Goal: Task Accomplishment & Management: Use online tool/utility

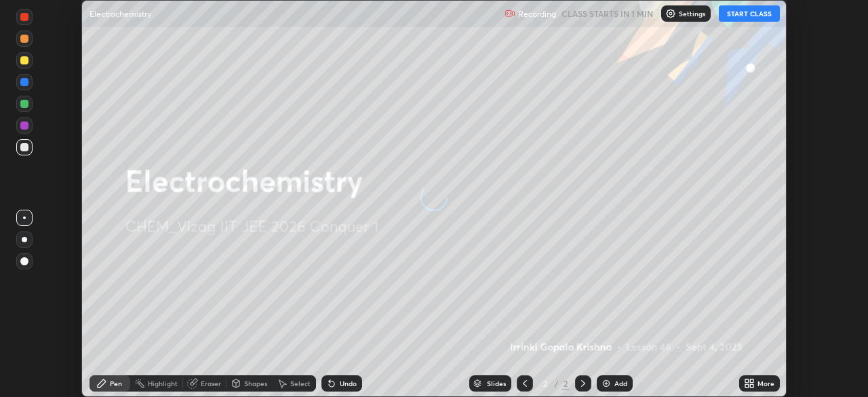
scroll to position [397, 867]
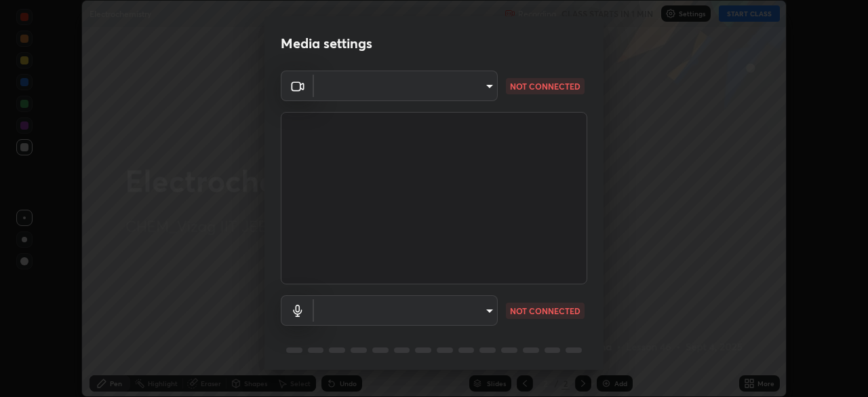
type input "e22b31622504561304a1b81eff57d23c6261876020de6d080eb4e3537e1d0af1"
type input "default"
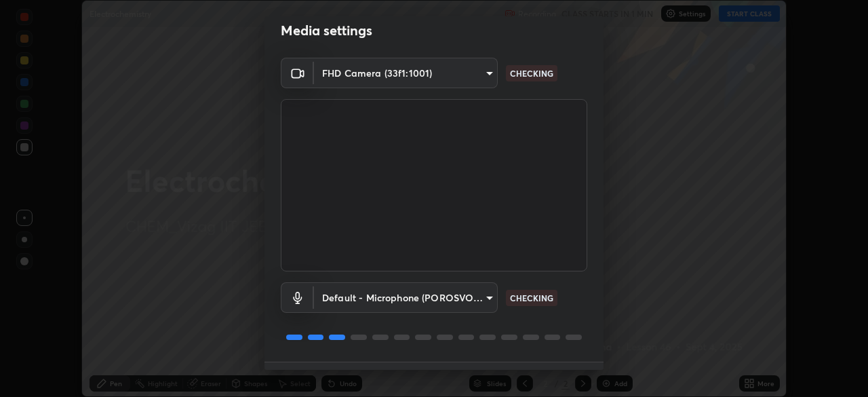
scroll to position [48, 0]
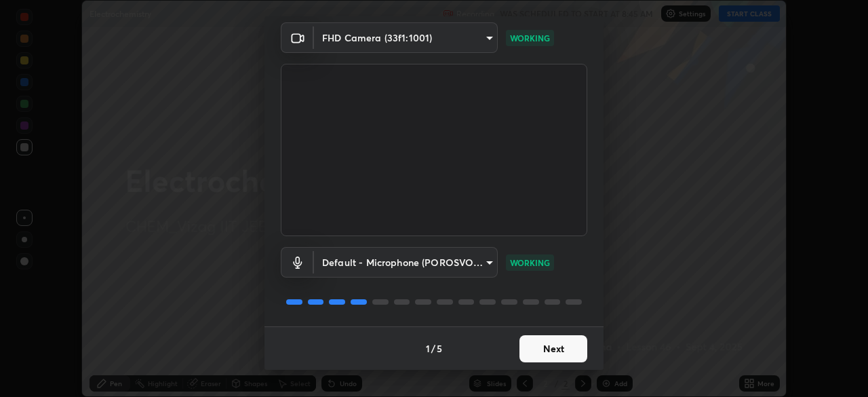
click at [538, 345] on button "Next" at bounding box center [553, 348] width 68 height 27
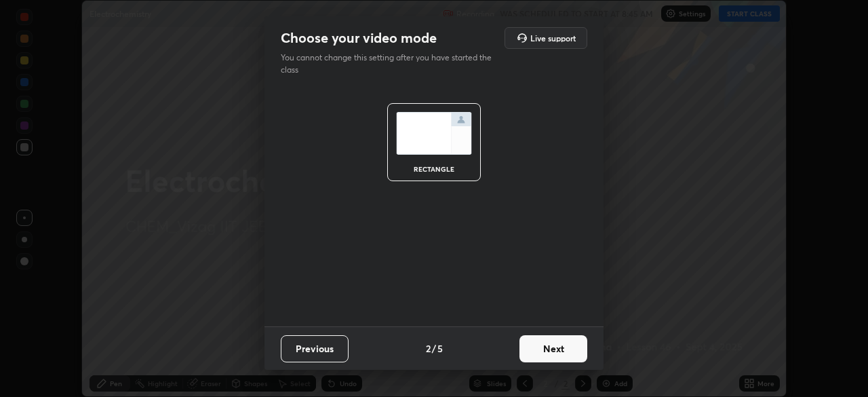
scroll to position [0, 0]
click at [525, 345] on button "Next" at bounding box center [553, 348] width 68 height 27
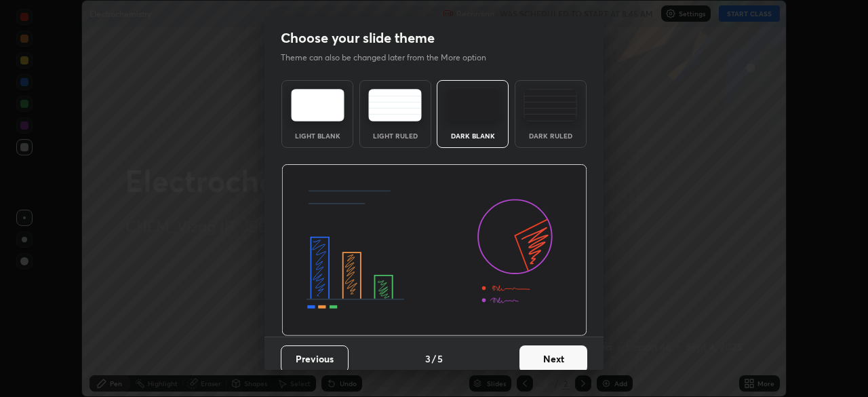
click at [539, 350] on button "Next" at bounding box center [553, 358] width 68 height 27
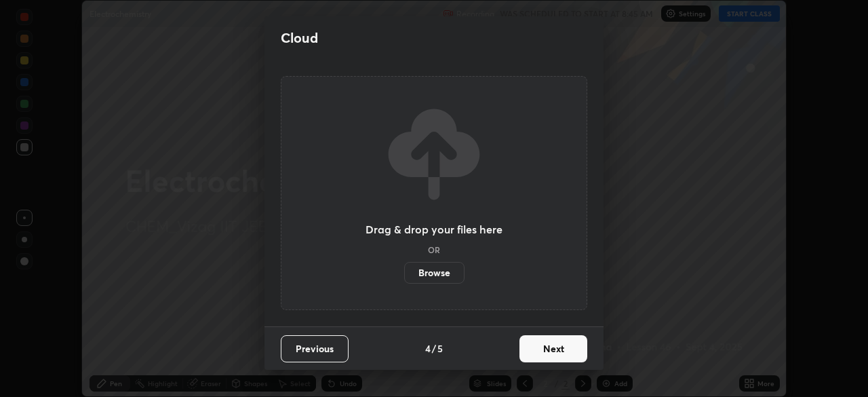
click at [542, 351] on button "Next" at bounding box center [553, 348] width 68 height 27
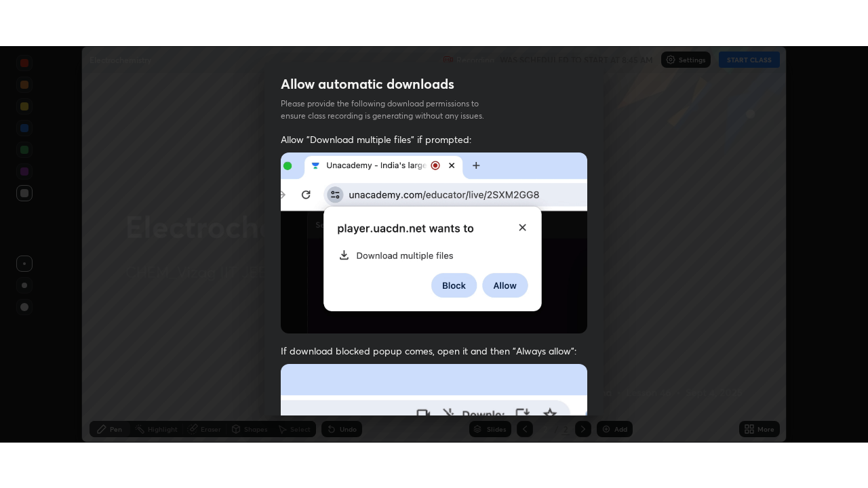
scroll to position [325, 0]
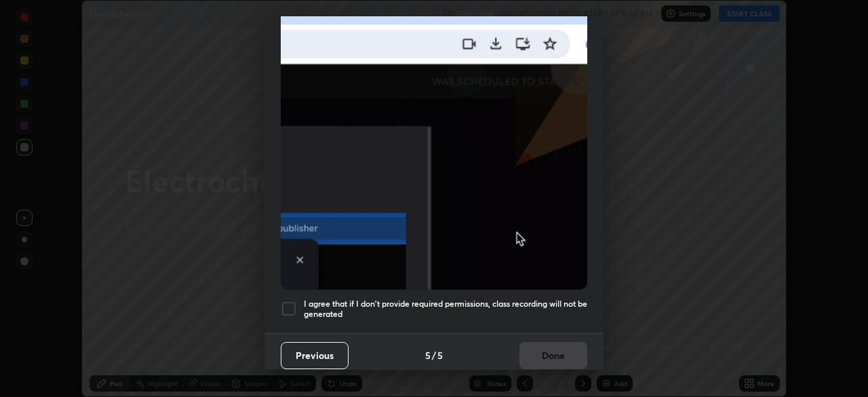
click at [474, 298] on h5 "I agree that if I don't provide required permissions, class recording will not …" at bounding box center [445, 308] width 283 height 21
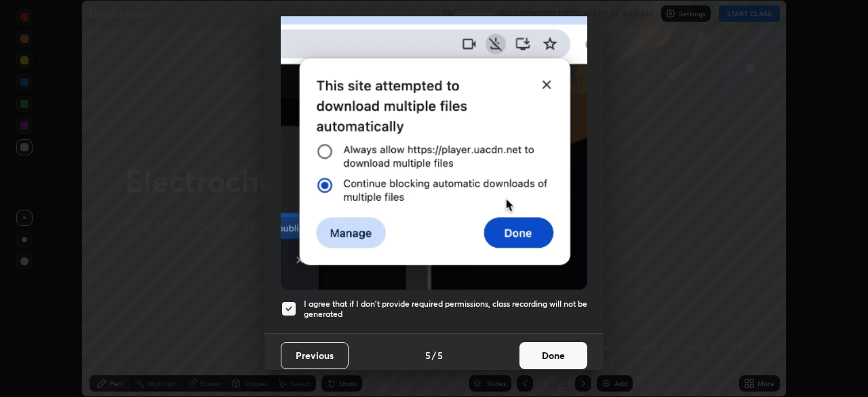
click at [555, 350] on button "Done" at bounding box center [553, 355] width 68 height 27
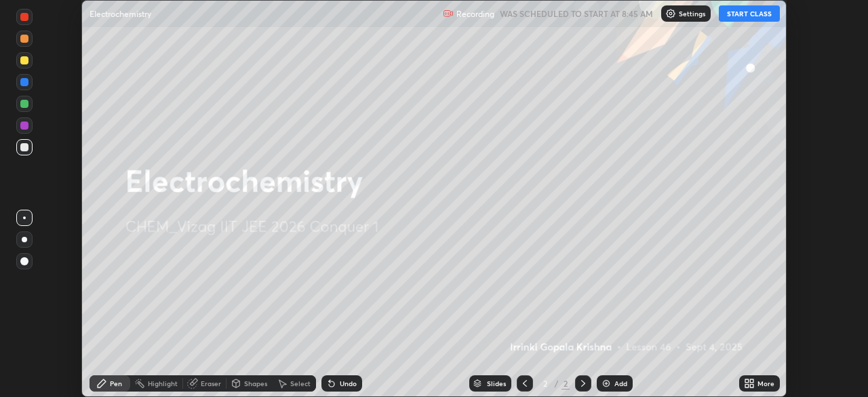
click at [746, 380] on icon at bounding box center [746, 380] width 3 height 3
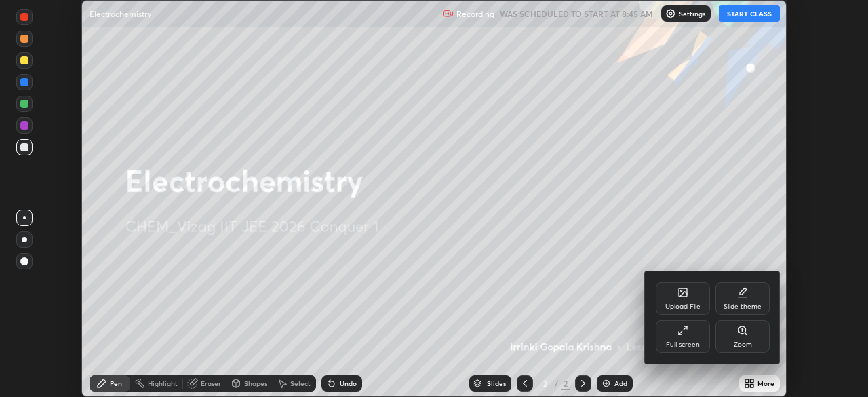
click at [684, 341] on div "Full screen" at bounding box center [683, 344] width 34 height 7
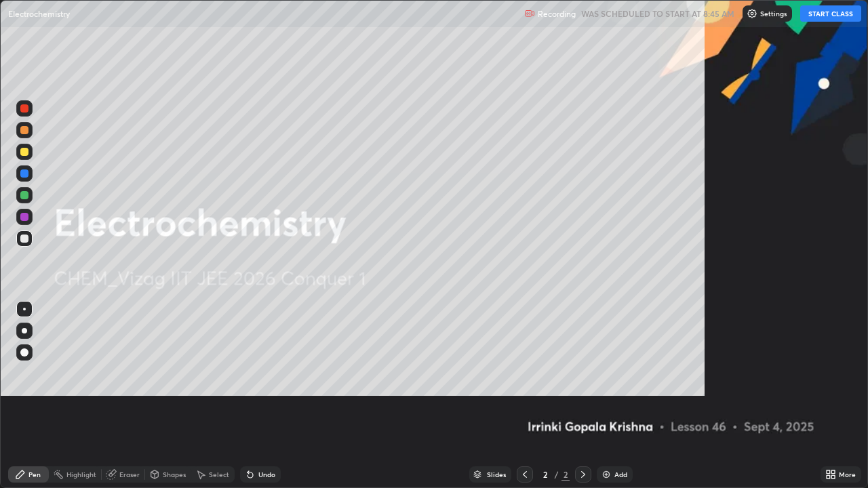
scroll to position [488, 868]
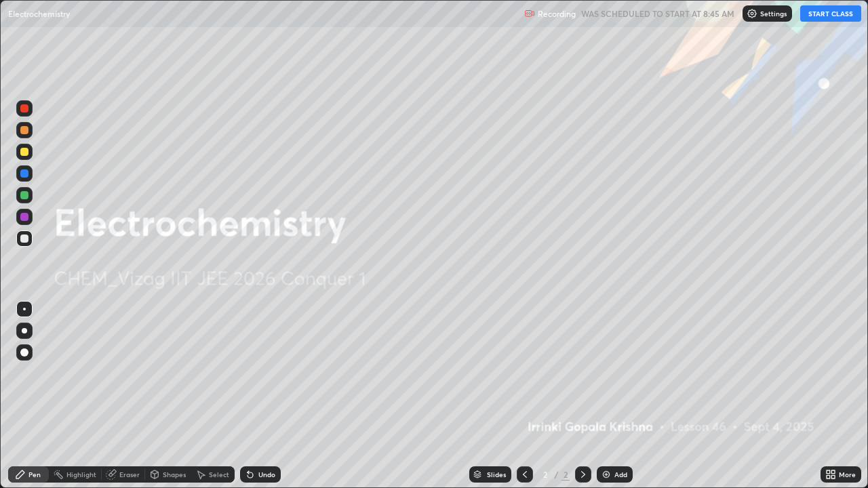
click at [809, 17] on button "START CLASS" at bounding box center [830, 13] width 61 height 16
click at [601, 396] on img at bounding box center [606, 474] width 11 height 11
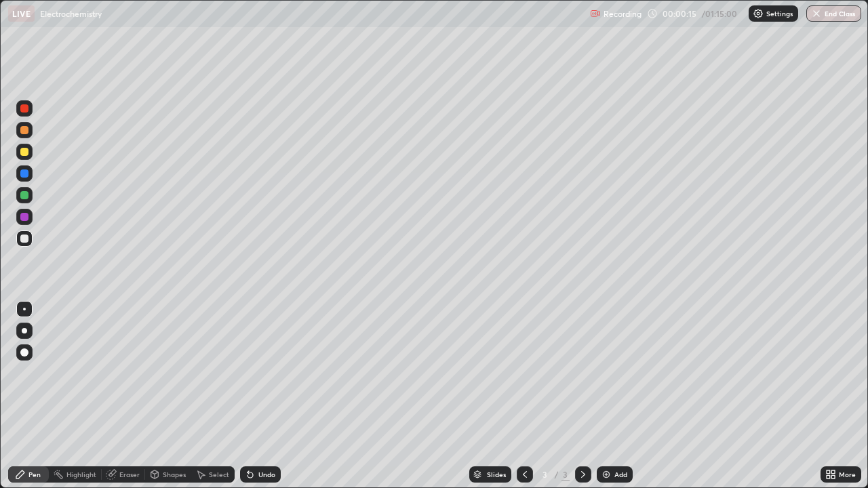
click at [24, 150] on div at bounding box center [24, 152] width 8 height 8
click at [24, 353] on div at bounding box center [24, 352] width 8 height 8
click at [22, 331] on div at bounding box center [24, 330] width 5 height 5
click at [24, 353] on div at bounding box center [24, 352] width 8 height 8
click at [24, 331] on div at bounding box center [24, 330] width 5 height 5
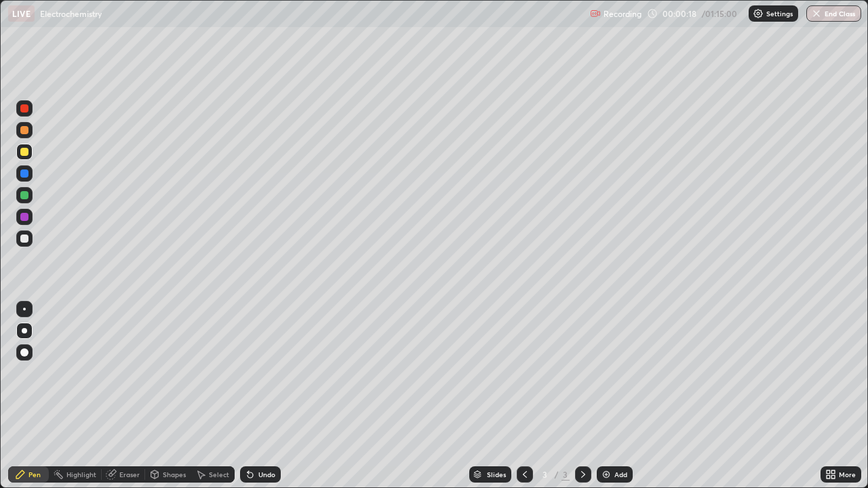
click at [24, 353] on div at bounding box center [24, 352] width 8 height 8
click at [22, 329] on div at bounding box center [24, 330] width 5 height 5
click at [22, 353] on div at bounding box center [24, 352] width 8 height 8
click at [24, 241] on div at bounding box center [24, 239] width 8 height 8
click at [25, 152] on div at bounding box center [24, 152] width 8 height 8
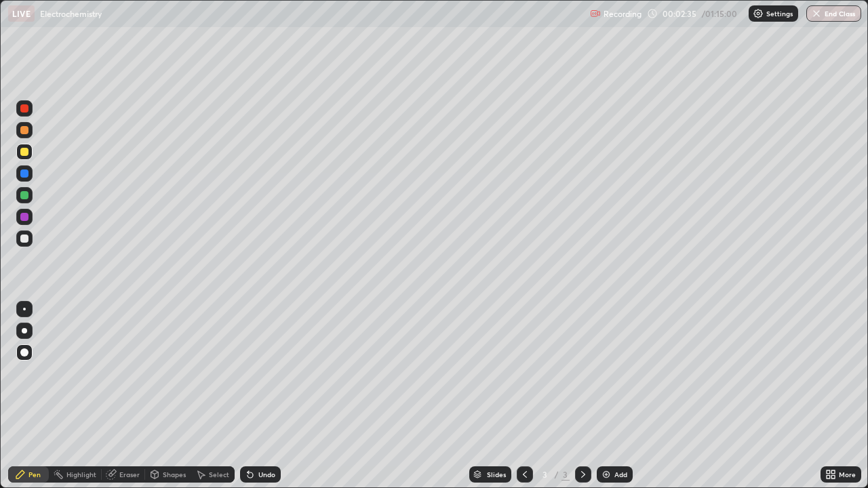
click at [20, 193] on div at bounding box center [24, 195] width 8 height 8
click at [22, 244] on div at bounding box center [24, 238] width 16 height 16
click at [268, 396] on div "Undo" at bounding box center [266, 474] width 17 height 7
click at [264, 396] on div "Undo" at bounding box center [266, 474] width 17 height 7
click at [261, 396] on div "Undo" at bounding box center [260, 474] width 41 height 16
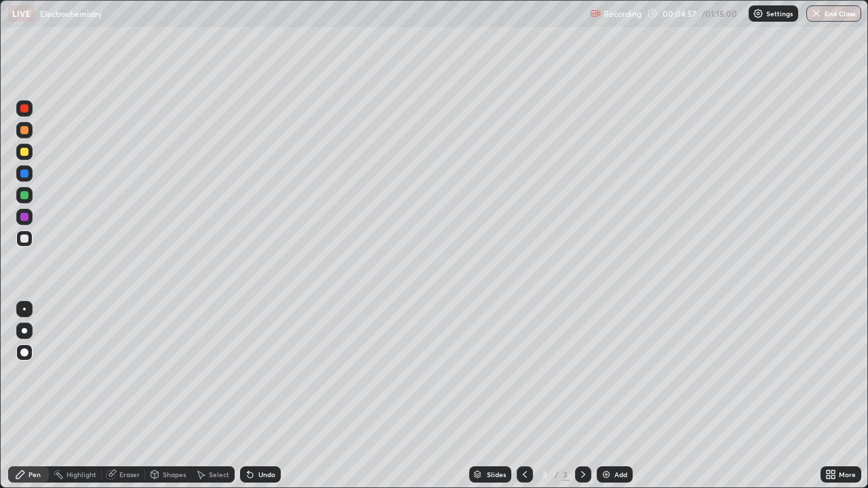
click at [258, 396] on div "Undo" at bounding box center [266, 474] width 17 height 7
click at [260, 396] on div "Undo" at bounding box center [266, 474] width 17 height 7
click at [261, 396] on div "Undo" at bounding box center [266, 474] width 17 height 7
click at [262, 396] on div "Undo" at bounding box center [266, 474] width 17 height 7
click at [261, 396] on div "Undo" at bounding box center [266, 474] width 17 height 7
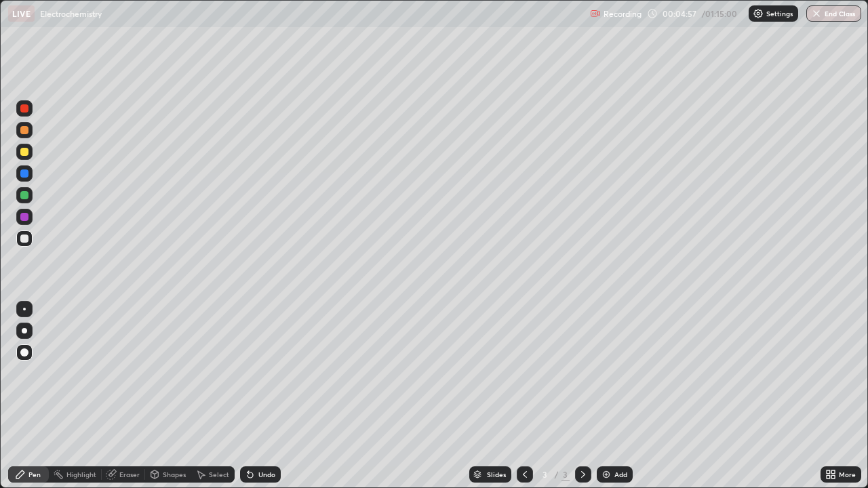
click at [262, 396] on div "Undo" at bounding box center [260, 474] width 41 height 16
click at [22, 213] on div at bounding box center [24, 217] width 8 height 8
click at [30, 153] on div at bounding box center [24, 152] width 16 height 16
click at [25, 239] on div at bounding box center [24, 239] width 8 height 8
click at [601, 396] on img at bounding box center [606, 474] width 11 height 11
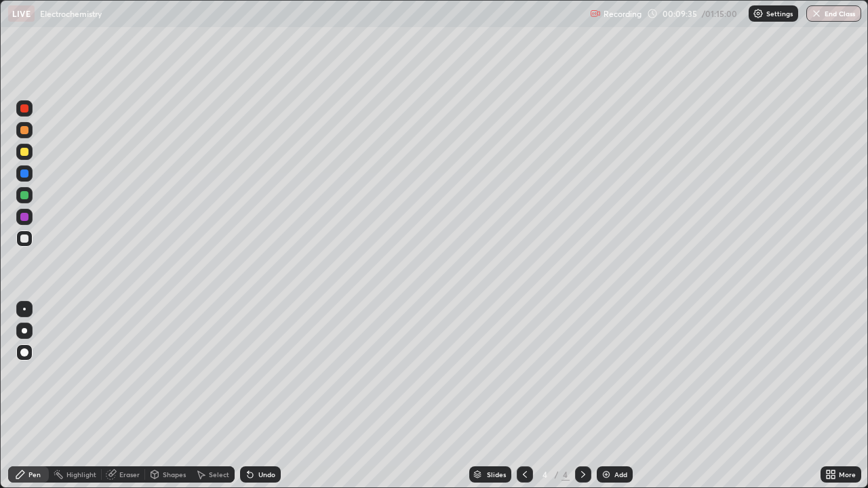
click at [26, 154] on div at bounding box center [24, 152] width 8 height 8
click at [28, 218] on div at bounding box center [24, 217] width 8 height 8
click at [23, 241] on div at bounding box center [24, 239] width 8 height 8
click at [256, 396] on div "Undo" at bounding box center [260, 474] width 41 height 16
click at [23, 152] on div at bounding box center [24, 152] width 8 height 8
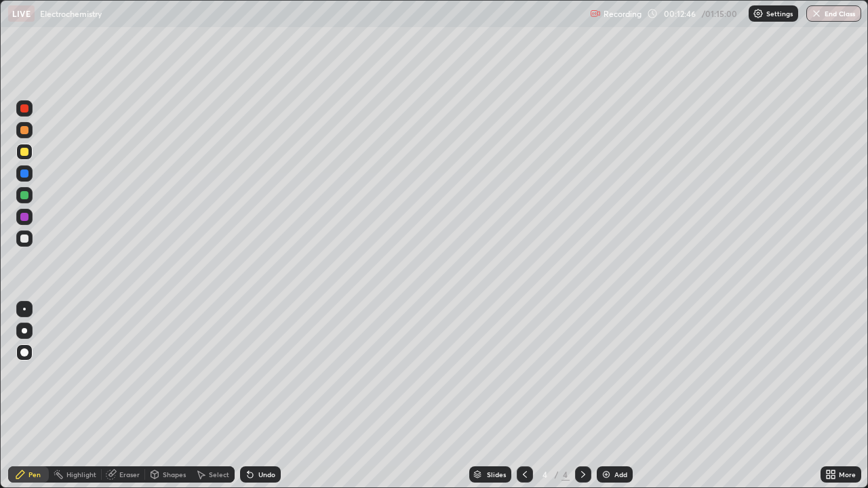
click at [262, 396] on div "Undo" at bounding box center [260, 474] width 41 height 16
click at [260, 396] on div "Undo" at bounding box center [260, 474] width 41 height 16
click at [261, 396] on div "Undo" at bounding box center [260, 474] width 41 height 16
click at [258, 396] on div "Undo" at bounding box center [266, 474] width 17 height 7
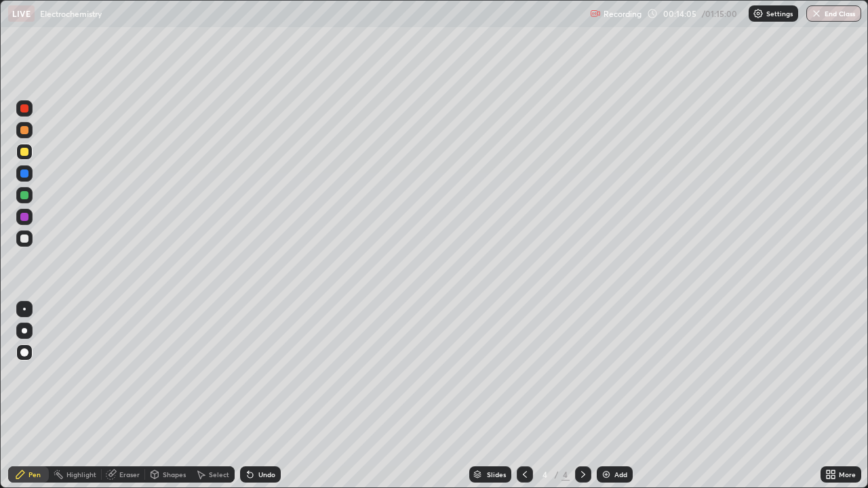
click at [25, 148] on div at bounding box center [24, 152] width 8 height 8
click at [27, 132] on div at bounding box center [24, 130] width 8 height 8
click at [26, 200] on div at bounding box center [24, 195] width 16 height 16
click at [601, 396] on img at bounding box center [606, 474] width 11 height 11
click at [24, 237] on div at bounding box center [24, 239] width 8 height 8
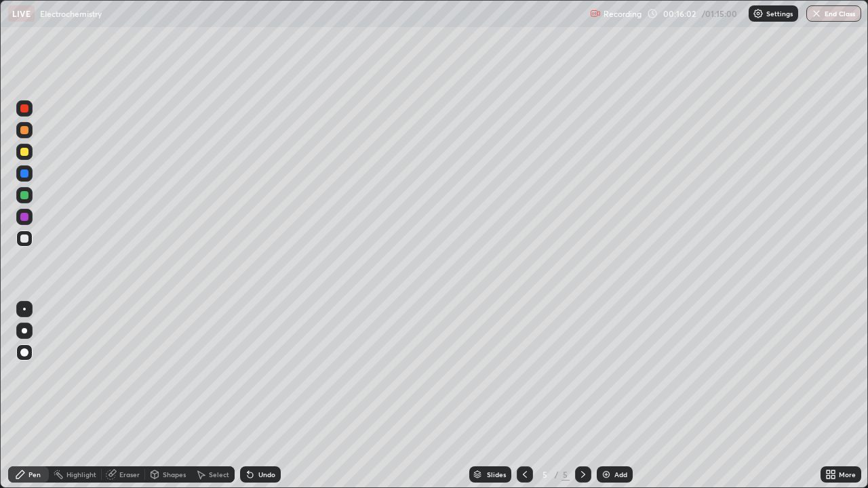
click at [520, 396] on div at bounding box center [525, 474] width 16 height 16
click at [582, 396] on icon at bounding box center [583, 474] width 11 height 11
click at [24, 154] on div at bounding box center [24, 152] width 8 height 8
click at [523, 396] on icon at bounding box center [524, 474] width 11 height 11
click at [583, 396] on icon at bounding box center [583, 474] width 11 height 11
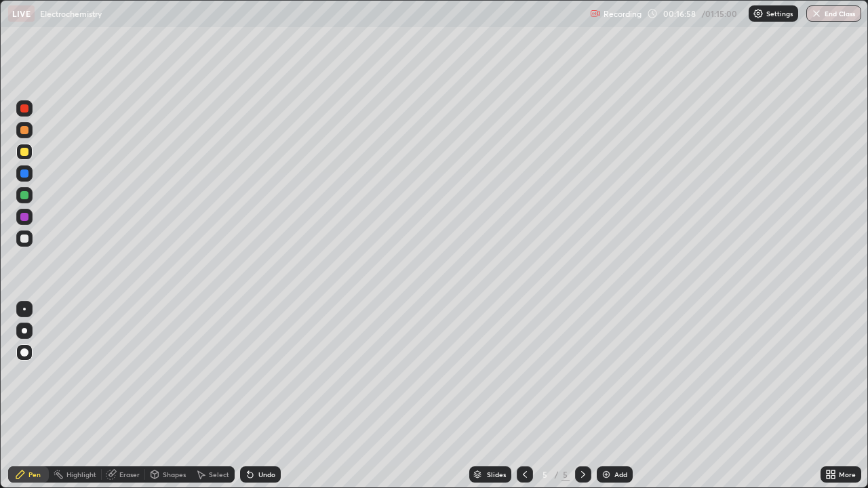
click at [259, 396] on div "Undo" at bounding box center [260, 474] width 41 height 16
click at [261, 396] on div "Undo" at bounding box center [266, 474] width 17 height 7
click at [266, 396] on div "Undo" at bounding box center [266, 474] width 17 height 7
click at [23, 239] on div at bounding box center [24, 239] width 8 height 8
click at [261, 396] on div "Undo" at bounding box center [266, 474] width 17 height 7
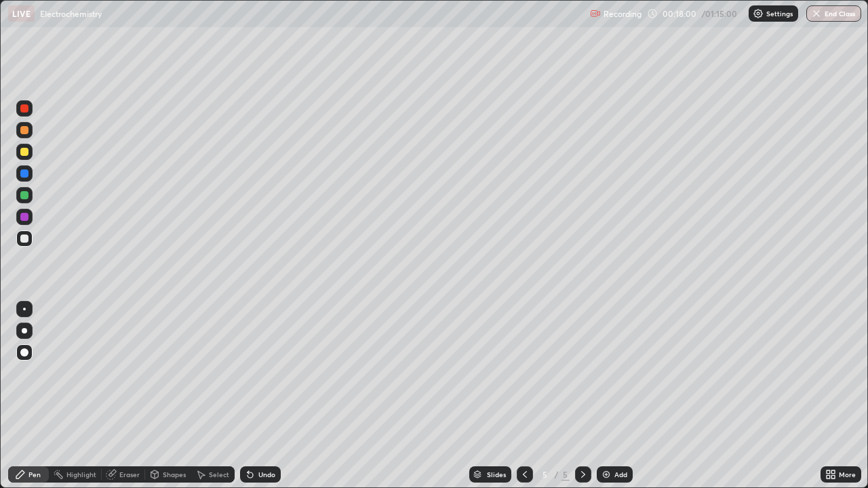
click at [261, 396] on div "Undo" at bounding box center [266, 474] width 17 height 7
click at [262, 396] on div "Undo" at bounding box center [266, 474] width 17 height 7
click at [261, 396] on div "Undo" at bounding box center [266, 474] width 17 height 7
click at [258, 396] on div "Undo" at bounding box center [266, 474] width 17 height 7
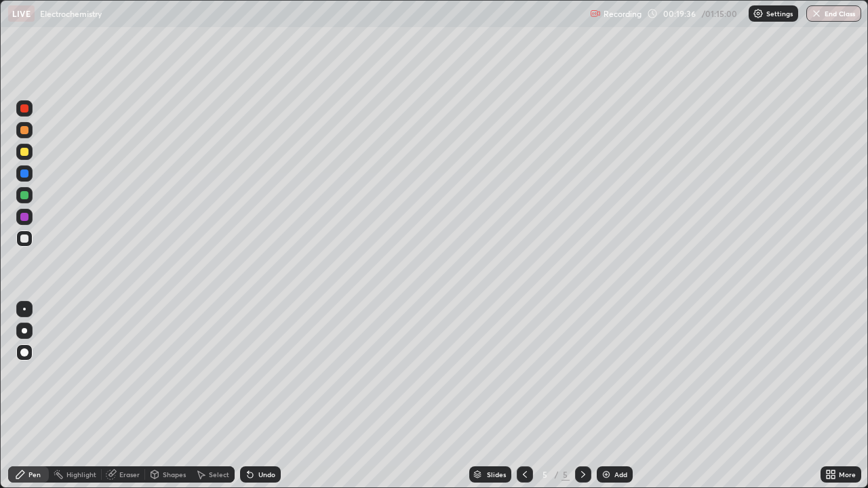
click at [605, 396] on img at bounding box center [606, 474] width 11 height 11
click at [22, 154] on div at bounding box center [24, 152] width 8 height 8
click at [258, 396] on div "Undo" at bounding box center [260, 474] width 41 height 16
click at [260, 396] on div "Undo" at bounding box center [260, 474] width 41 height 16
click at [268, 396] on div "Undo" at bounding box center [266, 474] width 17 height 7
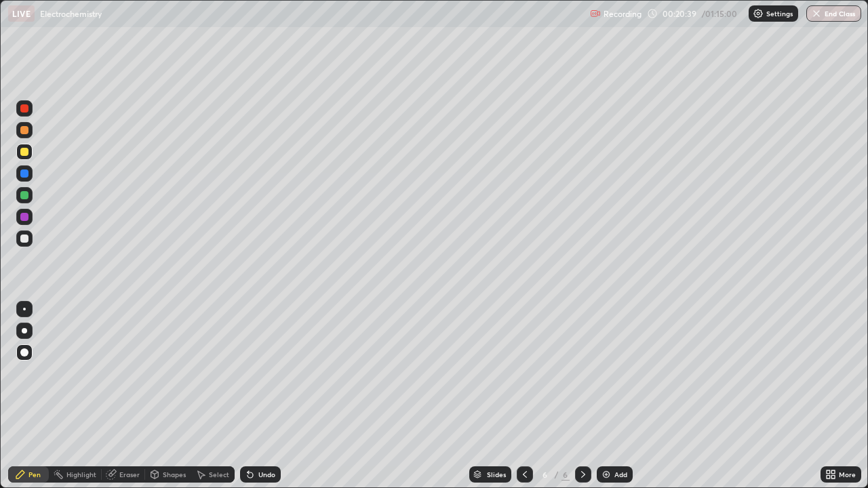
click at [265, 396] on div "Undo" at bounding box center [266, 474] width 17 height 7
click at [26, 240] on div at bounding box center [24, 239] width 8 height 8
click at [23, 153] on div at bounding box center [24, 152] width 8 height 8
click at [24, 109] on div at bounding box center [24, 108] width 8 height 8
click at [603, 396] on img at bounding box center [606, 474] width 11 height 11
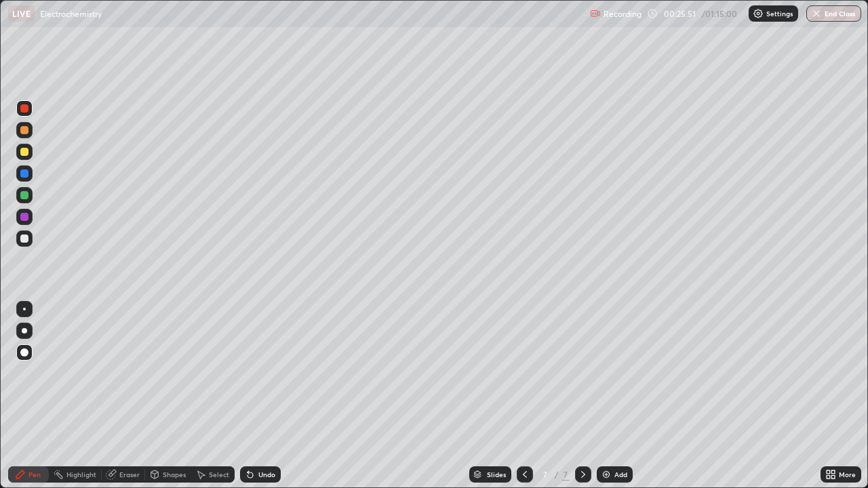
click at [22, 154] on div at bounding box center [24, 152] width 8 height 8
click at [26, 238] on div at bounding box center [24, 239] width 8 height 8
click at [24, 150] on div at bounding box center [24, 152] width 8 height 8
click at [25, 111] on div at bounding box center [24, 108] width 8 height 8
click at [23, 241] on div at bounding box center [24, 239] width 8 height 8
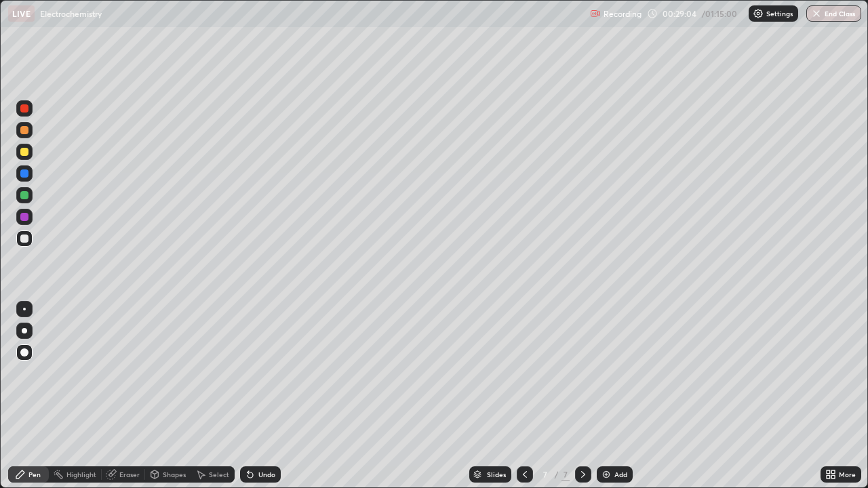
click at [22, 153] on div at bounding box center [24, 152] width 8 height 8
click at [24, 195] on div at bounding box center [24, 195] width 8 height 8
click at [26, 241] on div at bounding box center [24, 239] width 8 height 8
click at [604, 396] on img at bounding box center [606, 474] width 11 height 11
click at [23, 155] on div at bounding box center [24, 152] width 8 height 8
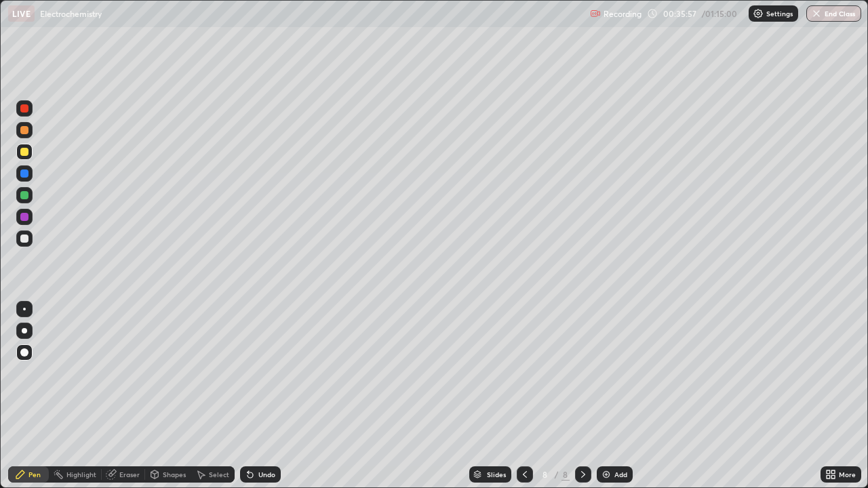
click at [16, 233] on div at bounding box center [24, 238] width 16 height 16
click at [25, 152] on div at bounding box center [24, 152] width 8 height 8
click at [248, 396] on icon at bounding box center [249, 475] width 5 height 5
click at [23, 240] on div at bounding box center [24, 239] width 8 height 8
click at [603, 396] on img at bounding box center [606, 474] width 11 height 11
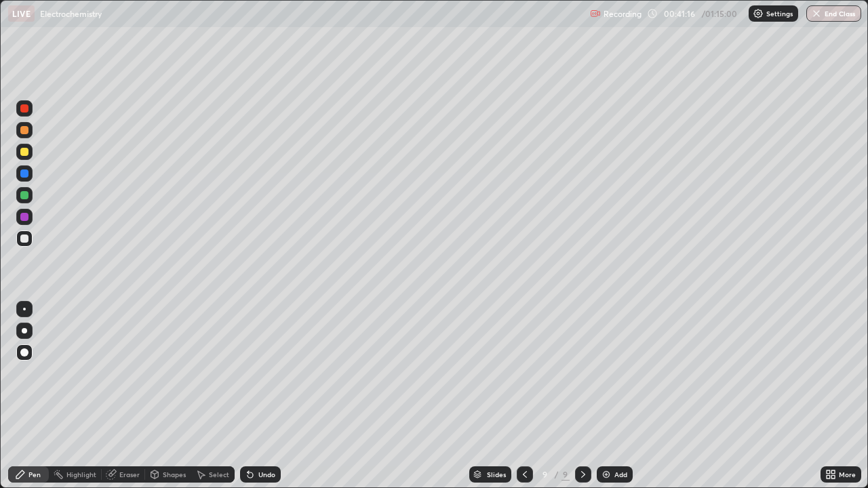
click at [24, 152] on div at bounding box center [24, 152] width 8 height 8
click at [25, 239] on div at bounding box center [24, 239] width 8 height 8
click at [22, 152] on div at bounding box center [24, 152] width 8 height 8
click at [247, 396] on icon at bounding box center [247, 471] width 1 height 1
click at [248, 396] on icon at bounding box center [249, 475] width 5 height 5
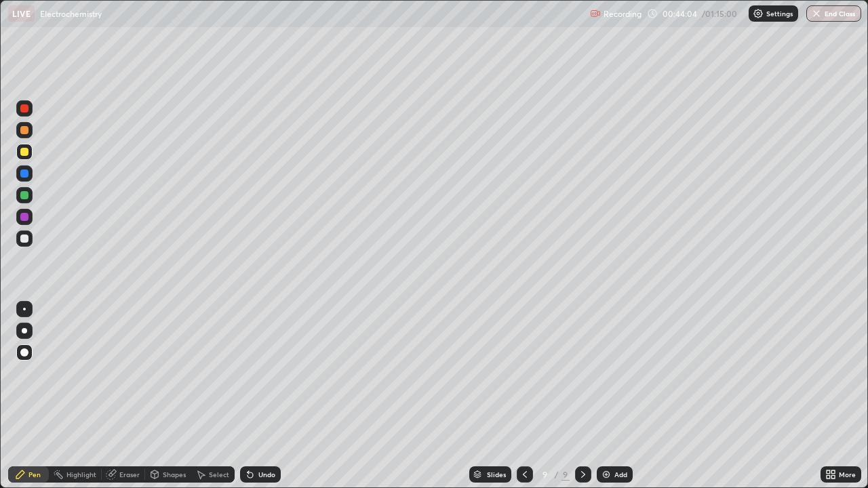
click at [26, 245] on div at bounding box center [24, 238] width 16 height 16
click at [254, 396] on icon at bounding box center [250, 474] width 11 height 11
click at [247, 396] on icon at bounding box center [247, 471] width 1 height 1
click at [603, 396] on img at bounding box center [606, 474] width 11 height 11
click at [23, 108] on div at bounding box center [24, 108] width 8 height 8
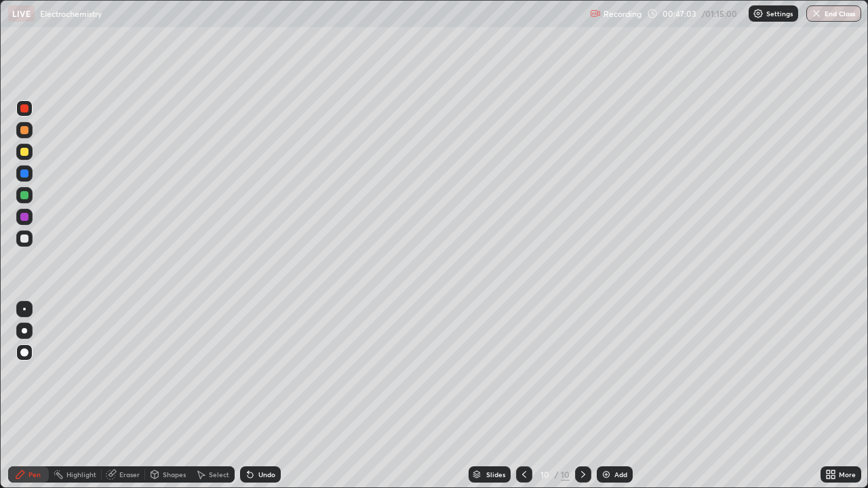
click at [22, 237] on div at bounding box center [24, 239] width 8 height 8
click at [258, 396] on div "Undo" at bounding box center [266, 474] width 17 height 7
click at [261, 396] on div "Undo" at bounding box center [260, 474] width 41 height 16
click at [605, 396] on img at bounding box center [606, 474] width 11 height 11
click at [254, 396] on icon at bounding box center [250, 474] width 11 height 11
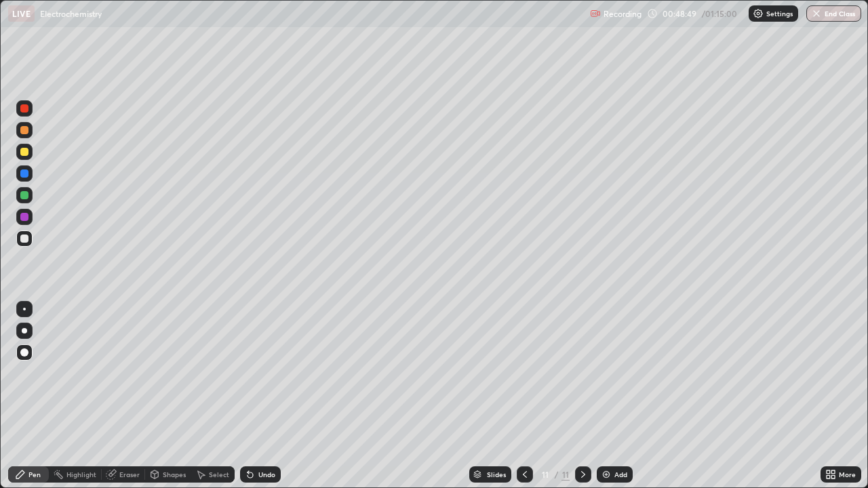
click at [519, 396] on div at bounding box center [525, 474] width 16 height 16
click at [582, 396] on icon at bounding box center [583, 474] width 11 height 11
click at [22, 153] on div at bounding box center [24, 152] width 8 height 8
click at [23, 240] on div at bounding box center [24, 239] width 8 height 8
click at [523, 396] on icon at bounding box center [525, 474] width 4 height 7
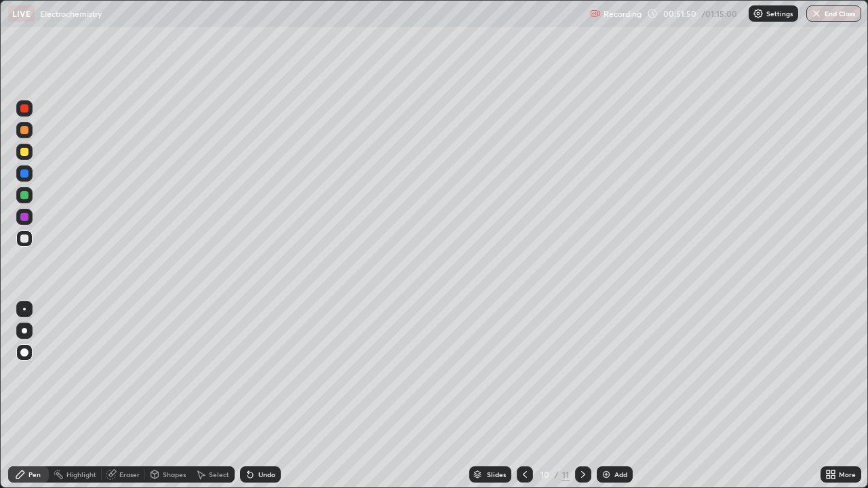
click at [519, 396] on icon at bounding box center [524, 474] width 11 height 11
click at [582, 396] on icon at bounding box center [583, 474] width 11 height 11
click at [264, 396] on div "Undo" at bounding box center [266, 474] width 17 height 7
click at [261, 396] on div "Undo" at bounding box center [266, 474] width 17 height 7
click at [258, 396] on div "Undo" at bounding box center [266, 474] width 17 height 7
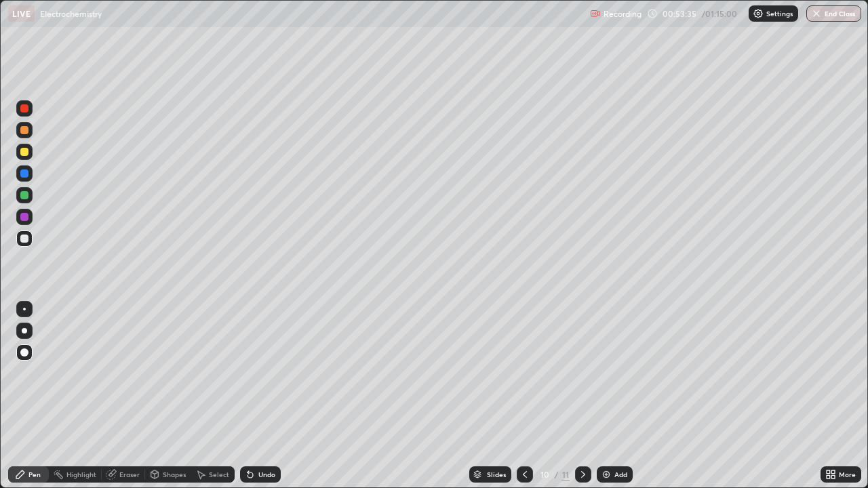
click at [258, 396] on div "Undo" at bounding box center [266, 474] width 17 height 7
click at [258, 396] on div "Undo" at bounding box center [260, 474] width 41 height 16
click at [23, 152] on div at bounding box center [24, 152] width 8 height 8
click at [582, 396] on icon at bounding box center [583, 474] width 11 height 11
click at [582, 396] on icon at bounding box center [583, 474] width 4 height 7
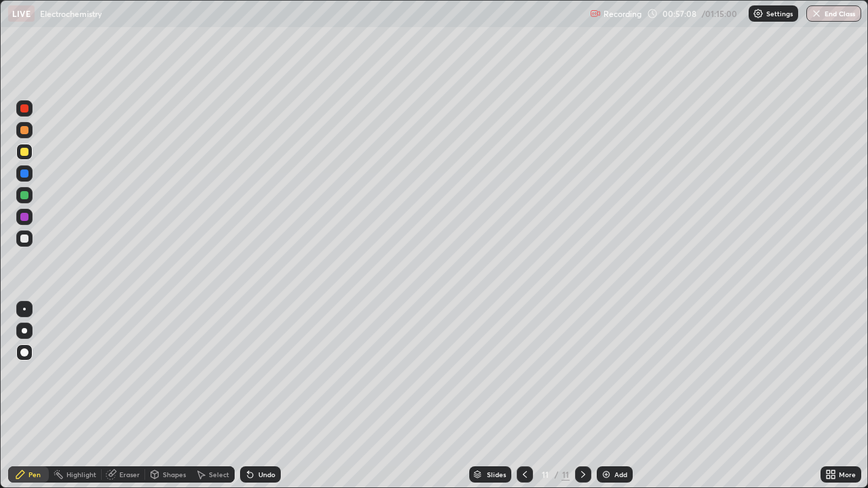
click at [606, 396] on img at bounding box center [606, 474] width 11 height 11
click at [21, 153] on div at bounding box center [24, 152] width 8 height 8
click at [22, 238] on div at bounding box center [24, 239] width 8 height 8
click at [259, 396] on div "Undo" at bounding box center [266, 474] width 17 height 7
click at [249, 396] on icon at bounding box center [249, 475] width 5 height 5
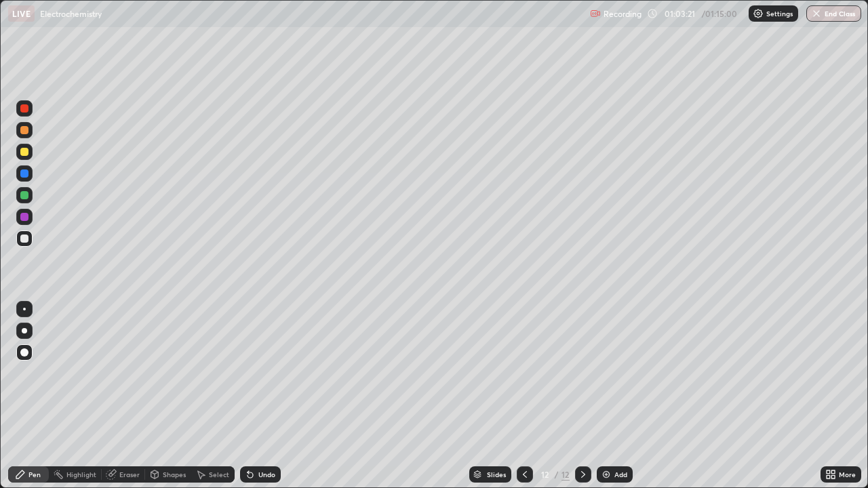
click at [22, 146] on div at bounding box center [24, 152] width 16 height 16
click at [248, 396] on icon at bounding box center [249, 475] width 5 height 5
click at [260, 396] on div "Undo" at bounding box center [260, 474] width 41 height 16
click at [258, 396] on div "Undo" at bounding box center [266, 474] width 17 height 7
click at [256, 396] on div "Undo" at bounding box center [260, 474] width 41 height 16
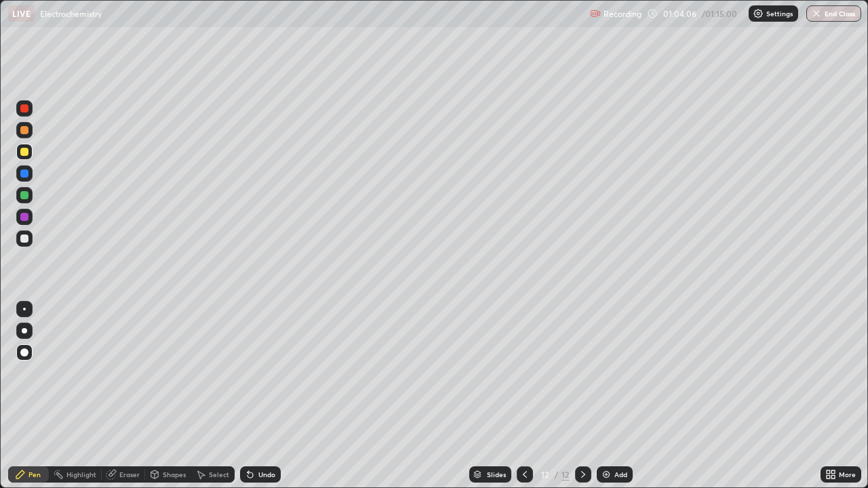
click at [603, 396] on img at bounding box center [606, 474] width 11 height 11
click at [22, 129] on div at bounding box center [24, 130] width 8 height 8
click at [25, 237] on div at bounding box center [24, 239] width 8 height 8
click at [22, 211] on div at bounding box center [24, 217] width 16 height 16
click at [25, 195] on div at bounding box center [24, 195] width 8 height 8
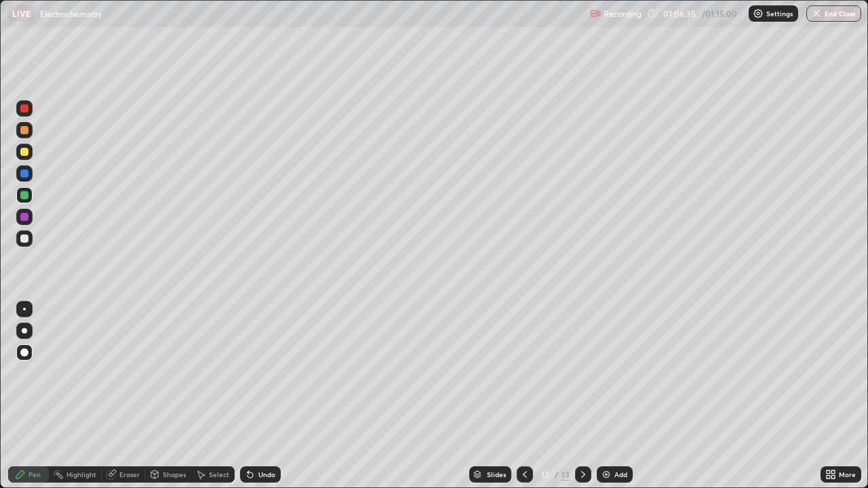
click at [26, 222] on div at bounding box center [24, 217] width 16 height 16
click at [22, 196] on div at bounding box center [24, 195] width 8 height 8
click at [23, 220] on div at bounding box center [24, 217] width 8 height 8
click at [23, 152] on div at bounding box center [24, 152] width 8 height 8
click at [29, 108] on div at bounding box center [24, 108] width 16 height 16
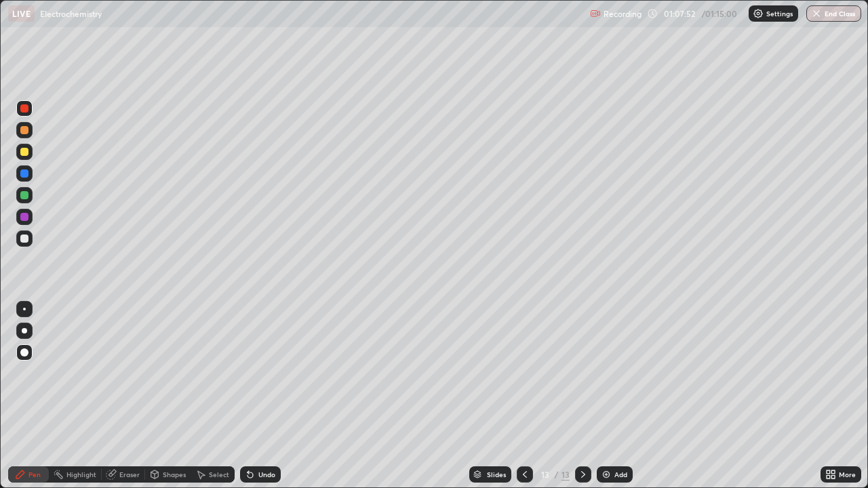
click at [24, 240] on div at bounding box center [24, 239] width 8 height 8
click at [260, 396] on div "Undo" at bounding box center [266, 474] width 17 height 7
click at [262, 396] on div "Undo" at bounding box center [266, 474] width 17 height 7
click at [605, 396] on img at bounding box center [606, 474] width 11 height 11
click at [24, 151] on div at bounding box center [24, 152] width 8 height 8
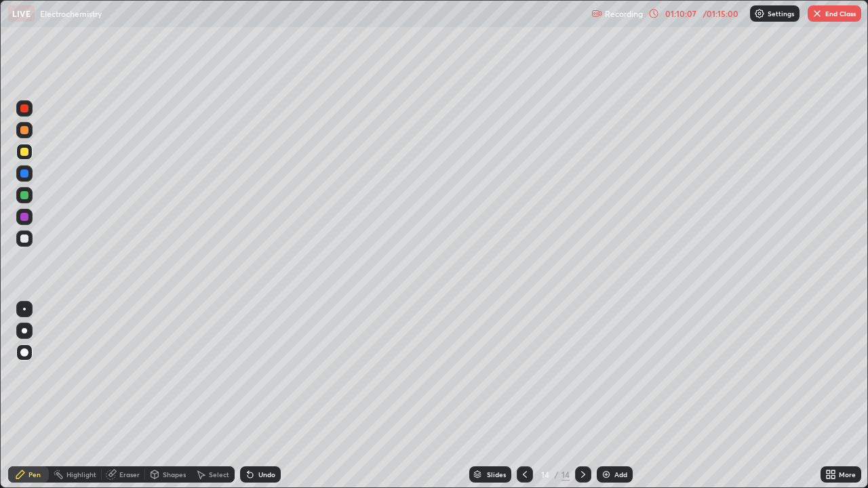
click at [263, 396] on div "Undo" at bounding box center [266, 474] width 17 height 7
click at [264, 396] on div "Undo" at bounding box center [260, 474] width 41 height 16
click at [24, 235] on div at bounding box center [24, 239] width 8 height 8
click at [267, 396] on div "Undo" at bounding box center [266, 474] width 17 height 7
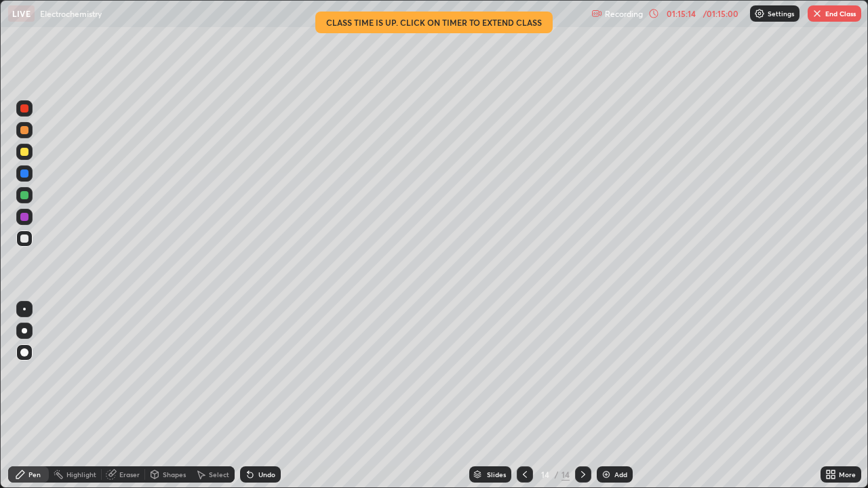
click at [838, 12] on button "End Class" at bounding box center [834, 13] width 54 height 16
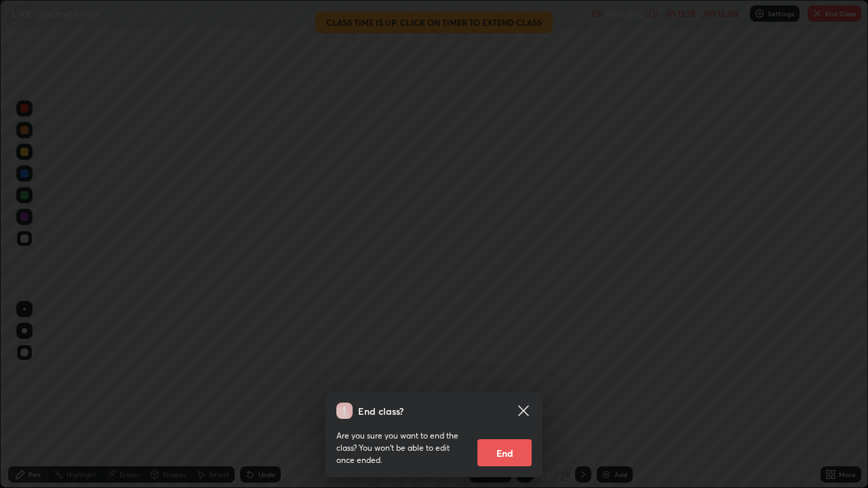
click at [507, 396] on button "End" at bounding box center [504, 452] width 54 height 27
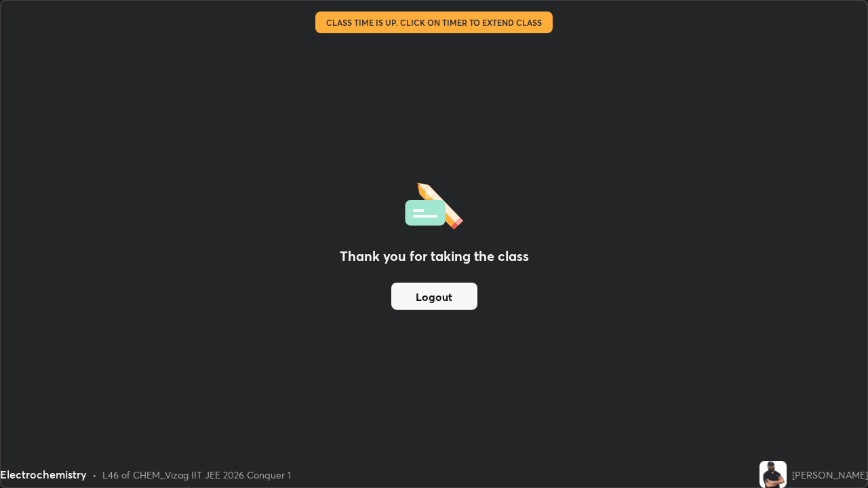
click at [439, 296] on button "Logout" at bounding box center [434, 296] width 86 height 27
